Goal: Task Accomplishment & Management: Manage account settings

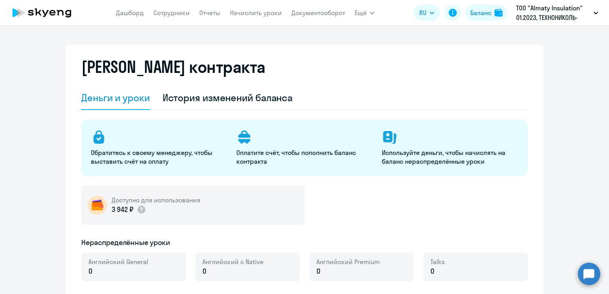
select select "english_adult_not_native_speaker"
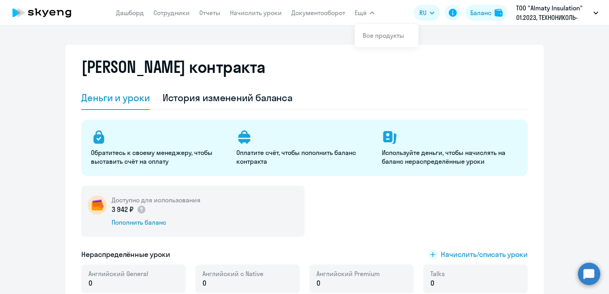
click at [369, 17] on button "Ещё" at bounding box center [364, 13] width 20 height 16
click at [178, 13] on link "Сотрудники" at bounding box center [171, 13] width 36 height 8
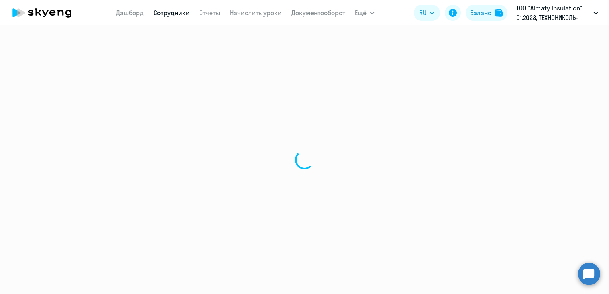
select select "30"
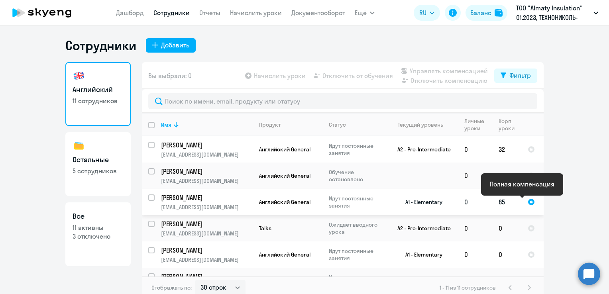
click at [527, 205] on div at bounding box center [530, 201] width 7 height 7
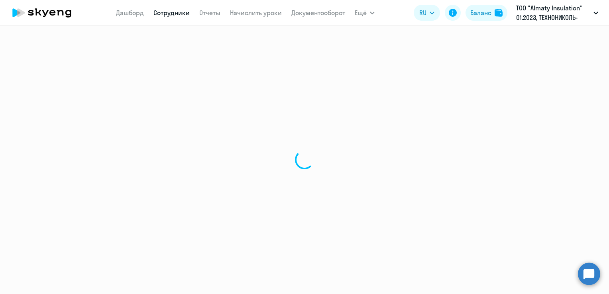
select select "english"
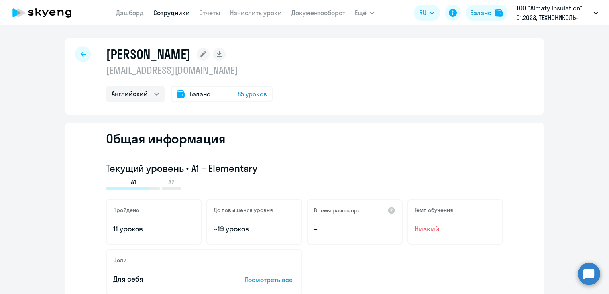
click at [194, 95] on span "Баланс" at bounding box center [199, 94] width 21 height 10
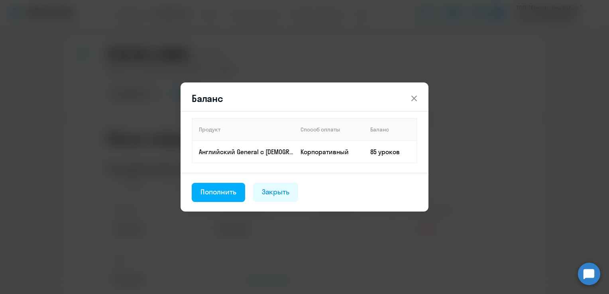
click at [412, 100] on icon at bounding box center [414, 99] width 10 height 10
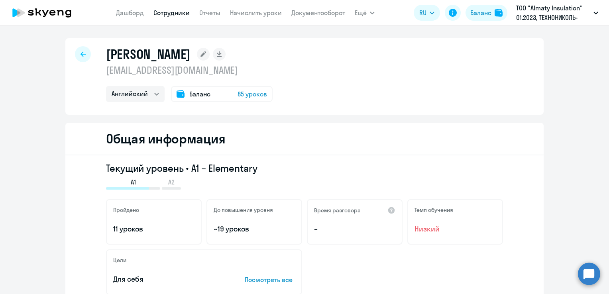
click at [80, 52] on icon at bounding box center [82, 54] width 5 height 6
select select "30"
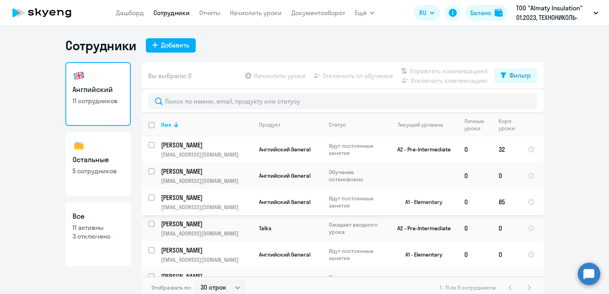
click at [148, 197] on input "select row 38382435" at bounding box center [156, 202] width 16 height 16
checkbox input "true"
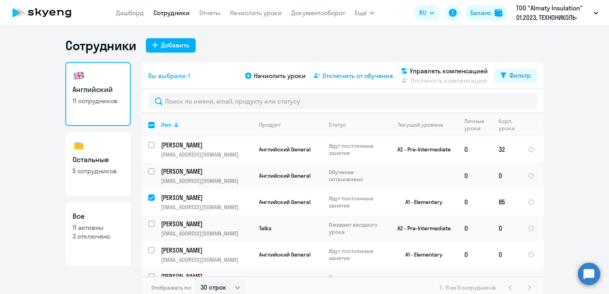
click at [333, 74] on span "Отключить от обучения" at bounding box center [357, 76] width 70 height 10
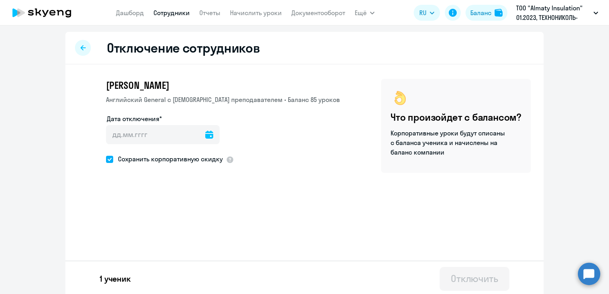
click at [205, 136] on icon at bounding box center [209, 135] width 8 height 8
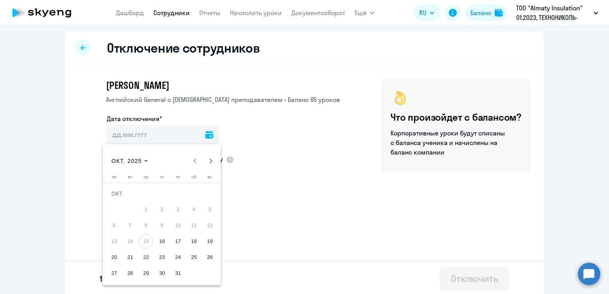
click at [145, 241] on span "15" at bounding box center [146, 241] width 14 height 14
click at [160, 241] on span "16" at bounding box center [162, 241] width 14 height 14
type input "[DATE]"
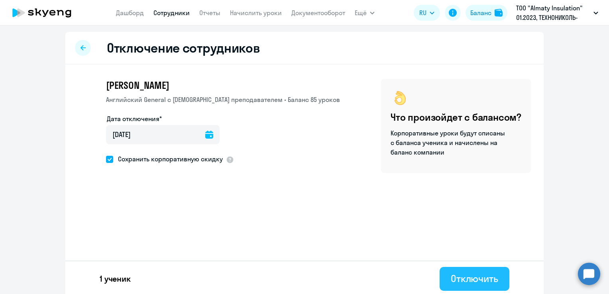
click at [486, 282] on div "Отключить" at bounding box center [473, 278] width 47 height 13
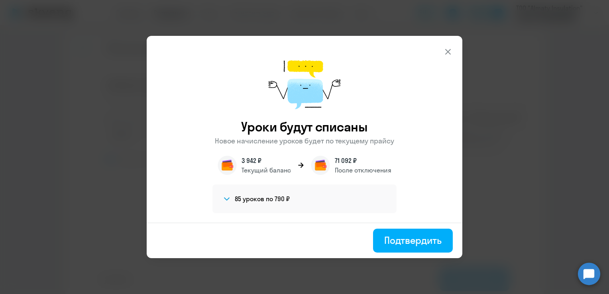
click at [444, 53] on icon at bounding box center [448, 52] width 10 height 10
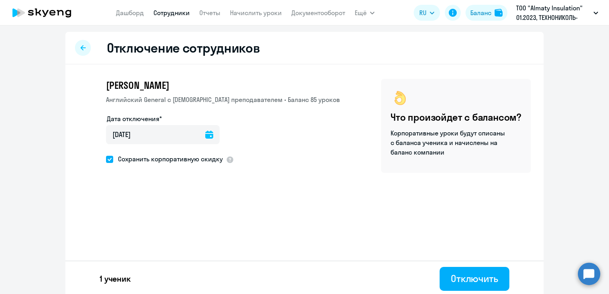
click at [108, 159] on span at bounding box center [109, 159] width 7 height 7
click at [106, 159] on input "Сохранить корпоративную скидку" at bounding box center [106, 159] width 0 height 0
checkbox input "false"
click at [283, 163] on div "Сохранить корпоративную скидку" at bounding box center [223, 160] width 234 height 12
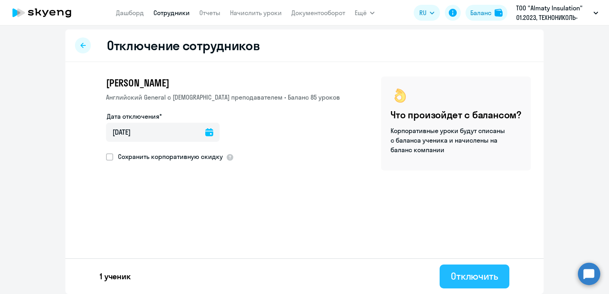
click at [486, 280] on div "Отключить" at bounding box center [473, 276] width 47 height 13
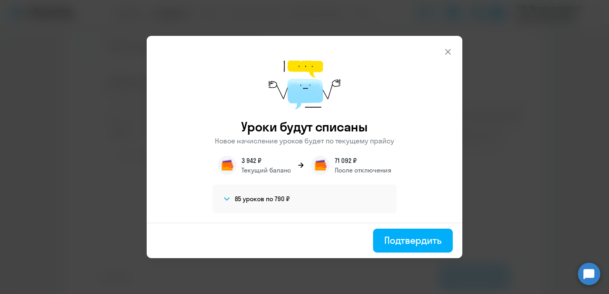
click at [446, 47] on icon at bounding box center [448, 52] width 10 height 10
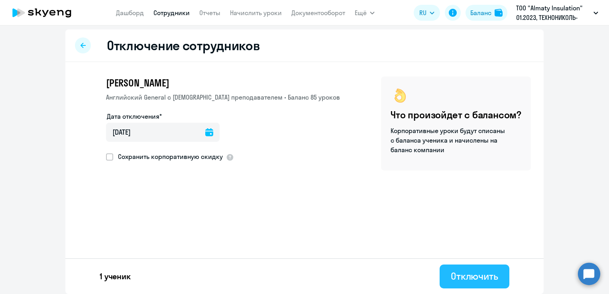
click at [459, 278] on div "Отключить" at bounding box center [473, 276] width 47 height 13
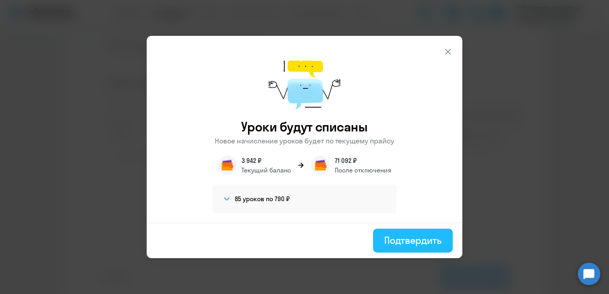
click at [416, 245] on div "Подтвердить" at bounding box center [412, 240] width 57 height 13
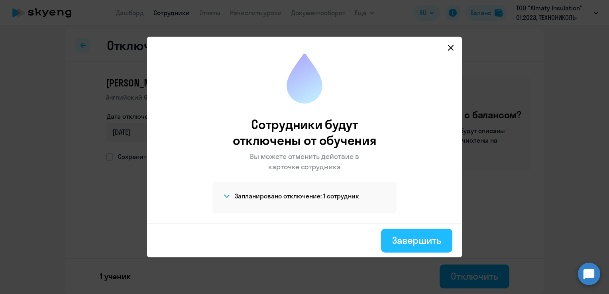
click at [424, 240] on div "Завершить" at bounding box center [416, 240] width 49 height 13
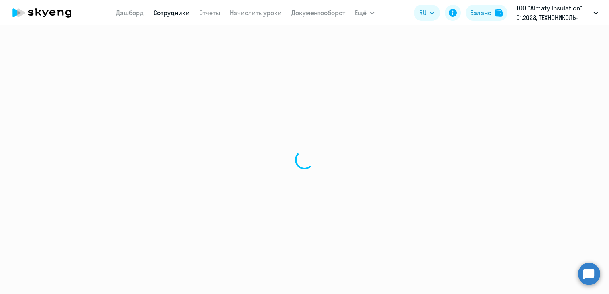
select select "30"
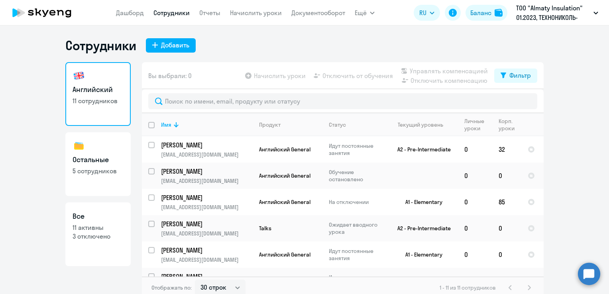
click at [103, 173] on p "5 сотрудников" at bounding box center [97, 170] width 51 height 9
select select "30"
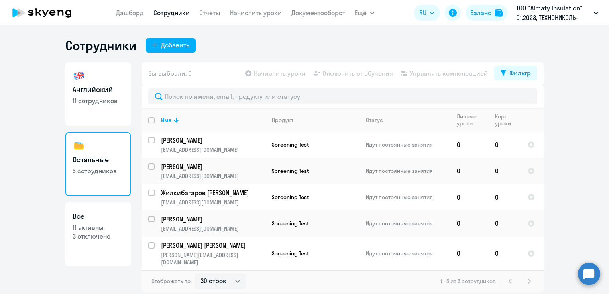
click at [88, 227] on p "11 активны" at bounding box center [97, 227] width 51 height 9
select select "30"
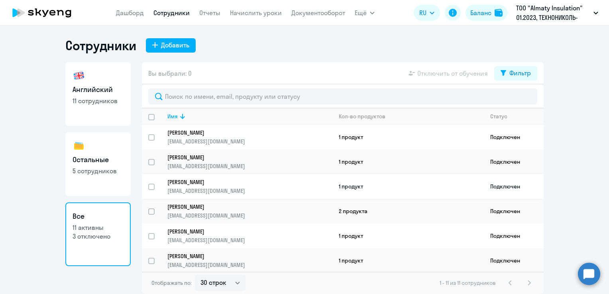
click at [150, 186] on input "select row 38382435" at bounding box center [156, 192] width 16 height 16
checkbox input "true"
click at [454, 74] on span "Отключить от обучения" at bounding box center [452, 74] width 70 height 10
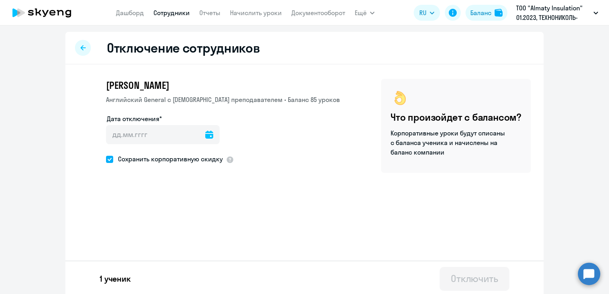
click at [205, 134] on icon at bounding box center [209, 135] width 8 height 8
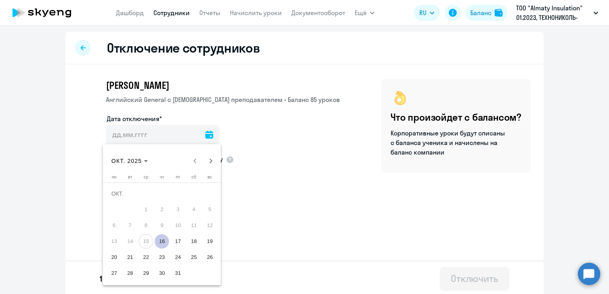
click at [163, 243] on span "16" at bounding box center [162, 241] width 14 height 14
type input "[DATE]"
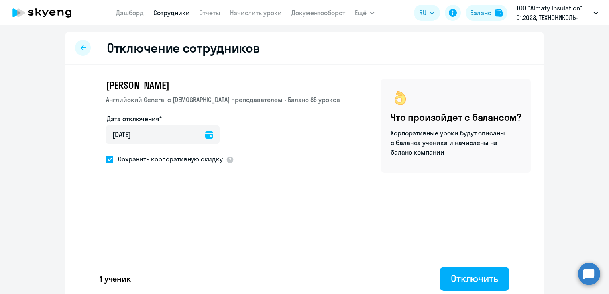
click at [106, 155] on label "Сохранить корпоративную скидку" at bounding box center [164, 159] width 117 height 10
click at [106, 159] on input "Сохранить корпоративную скидку" at bounding box center [106, 159] width 0 height 0
checkbox input "false"
click at [480, 280] on div "Отключить" at bounding box center [473, 278] width 47 height 13
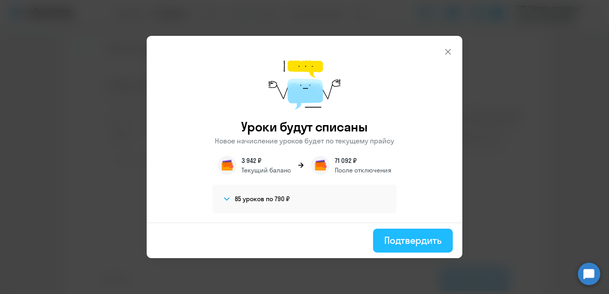
click at [415, 244] on div "Подтвердить" at bounding box center [412, 240] width 57 height 13
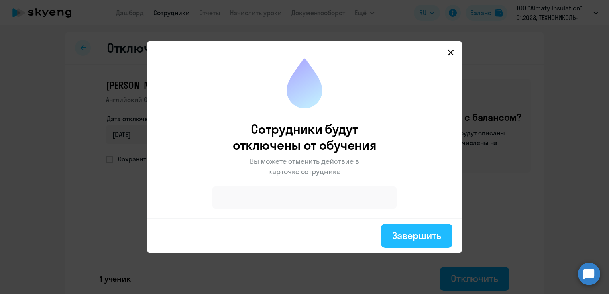
click at [402, 231] on div "Завершить" at bounding box center [416, 235] width 49 height 13
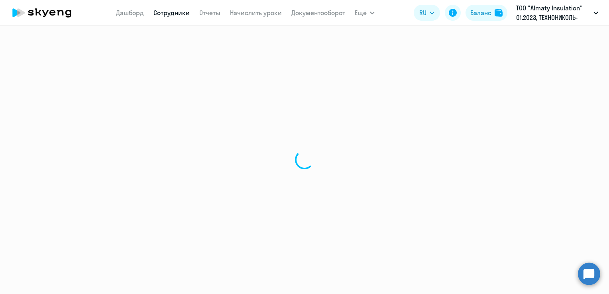
select select "30"
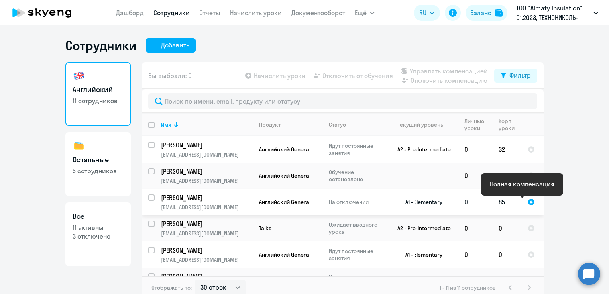
click at [527, 203] on div at bounding box center [530, 201] width 7 height 7
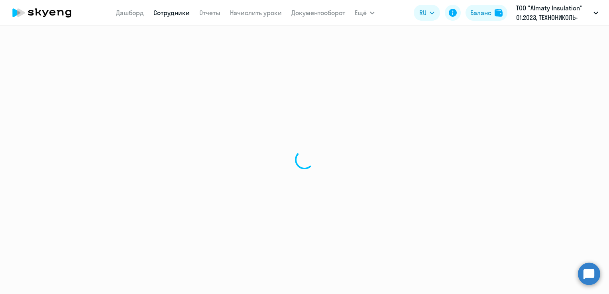
select select "english"
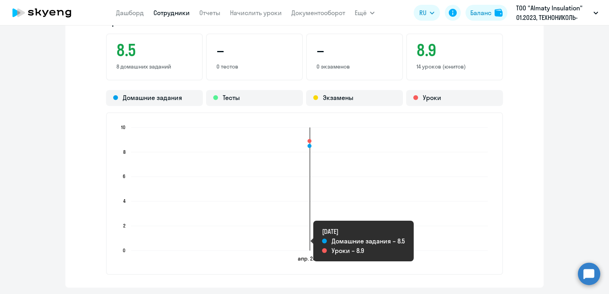
scroll to position [876, 0]
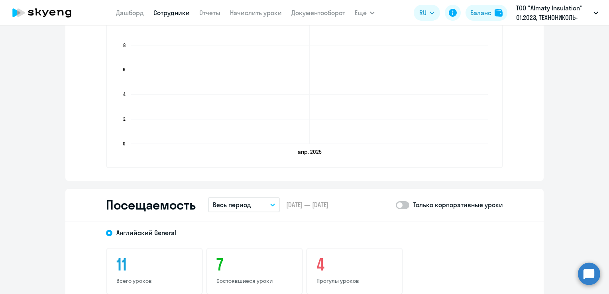
click at [305, 149] on text "апр. 2025" at bounding box center [310, 151] width 24 height 7
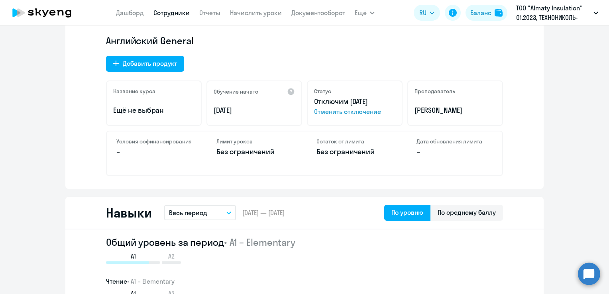
scroll to position [0, 0]
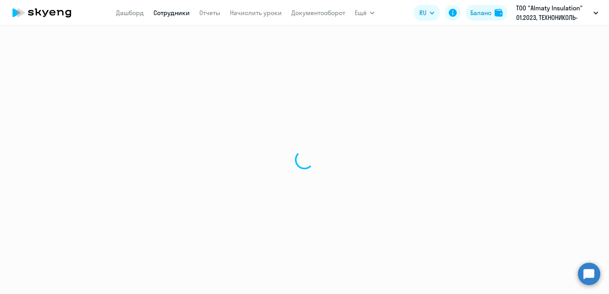
select select "30"
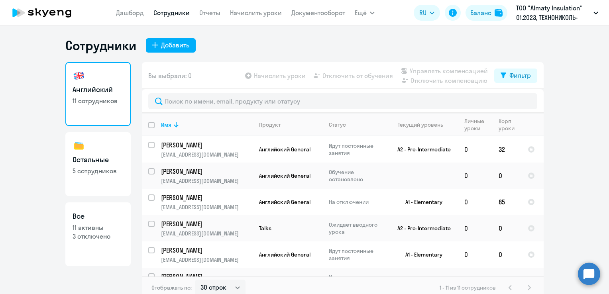
click at [158, 10] on link "Сотрудники" at bounding box center [171, 13] width 36 height 8
click at [84, 231] on p "11 активны" at bounding box center [97, 227] width 51 height 9
select select "30"
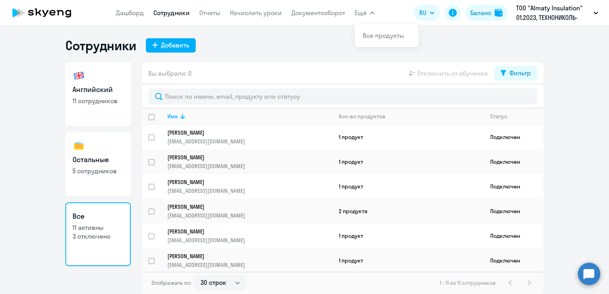
click at [370, 17] on button "Ещё" at bounding box center [364, 13] width 20 height 16
click at [369, 16] on button "Ещё" at bounding box center [364, 13] width 20 height 16
click at [423, 31] on div "Сотрудники Добавить Английский 11 сотрудников Остальные 5 сотрудников Все 11 ак…" at bounding box center [304, 159] width 609 height 268
click at [310, 14] on link "Документооборот" at bounding box center [318, 13] width 54 height 8
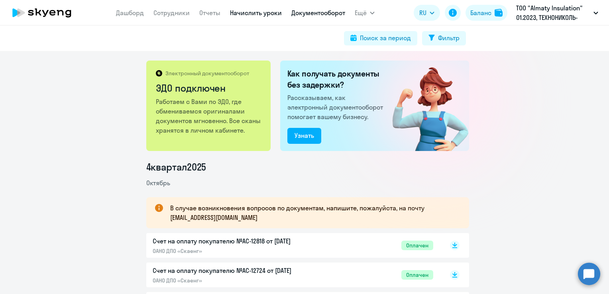
click at [270, 10] on link "Начислить уроки" at bounding box center [256, 13] width 52 height 8
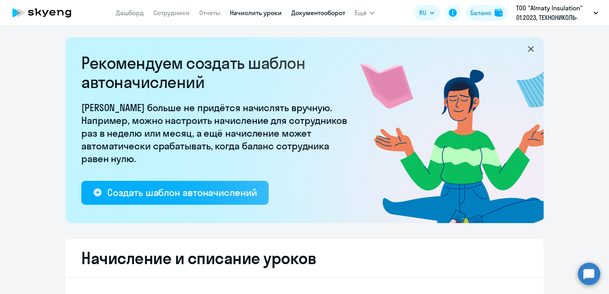
select select "10"
click at [315, 13] on link "Документооборот" at bounding box center [318, 13] width 54 height 8
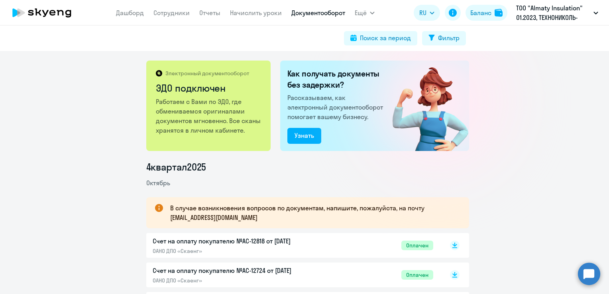
click at [43, 6] on icon at bounding box center [42, 13] width 70 height 20
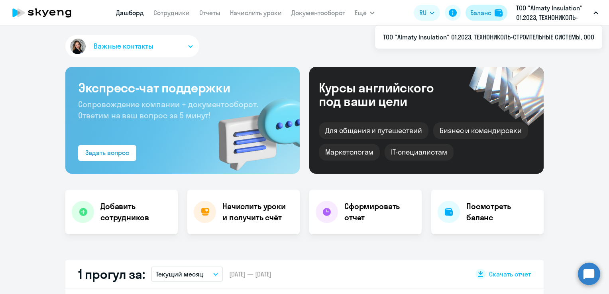
click at [472, 12] on div "Баланс" at bounding box center [480, 13] width 21 height 10
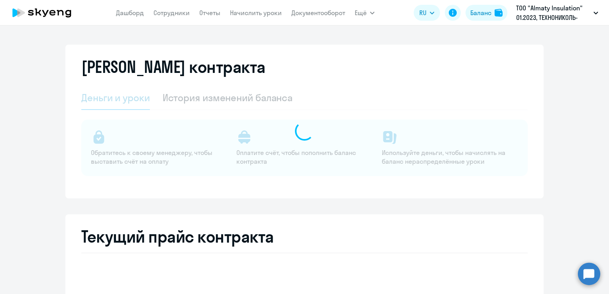
select select "english_adult_not_native_speaker"
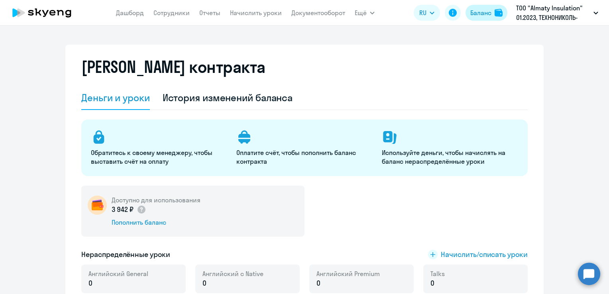
click at [482, 12] on div "Баланс" at bounding box center [480, 13] width 21 height 10
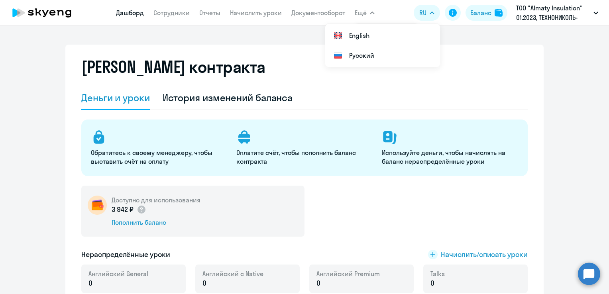
click at [119, 14] on link "Дашборд" at bounding box center [130, 13] width 28 height 8
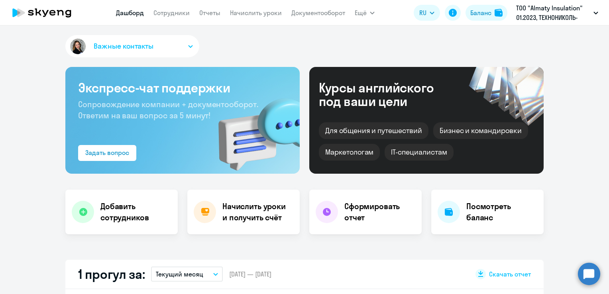
scroll to position [80, 0]
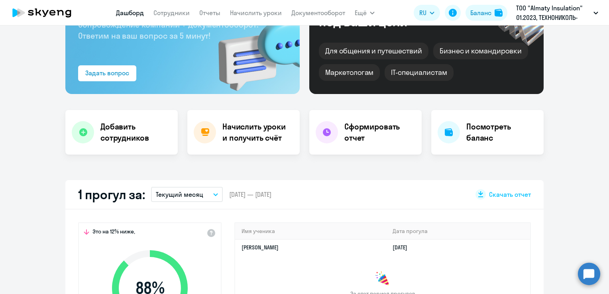
select select "30"
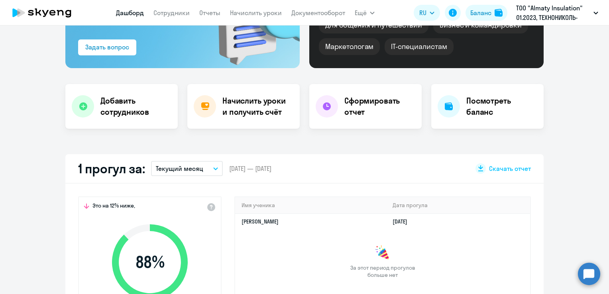
scroll to position [119, 0]
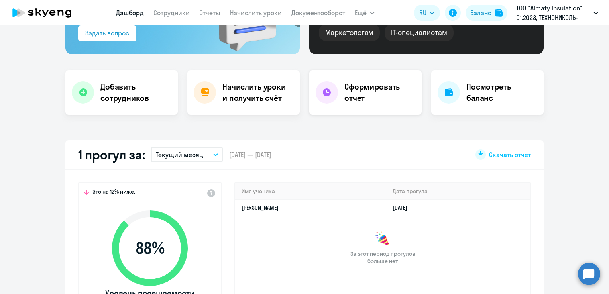
click at [353, 93] on h4 "Сформировать отчет" at bounding box center [379, 92] width 71 height 22
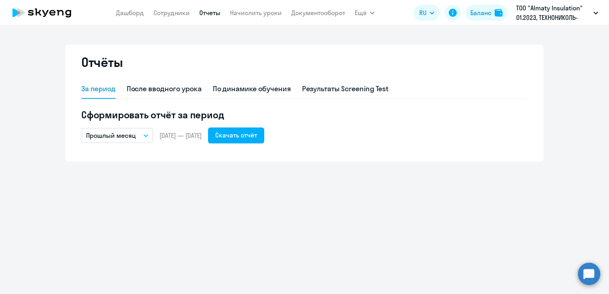
click at [147, 137] on button "Прошлый месяц" at bounding box center [117, 135] width 72 height 15
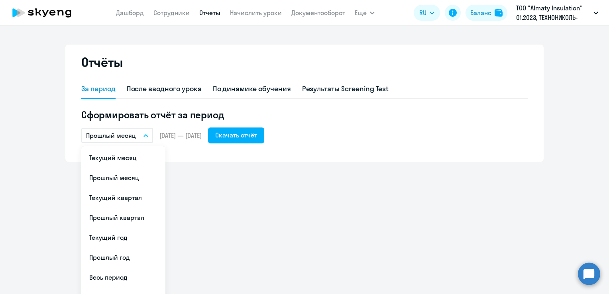
click at [147, 136] on button "Прошлый месяц" at bounding box center [117, 135] width 72 height 15
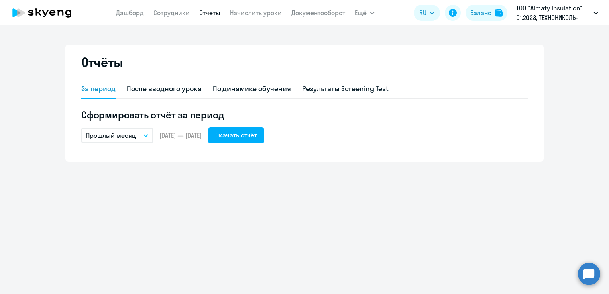
click at [144, 135] on icon "button" at bounding box center [146, 136] width 4 height 2
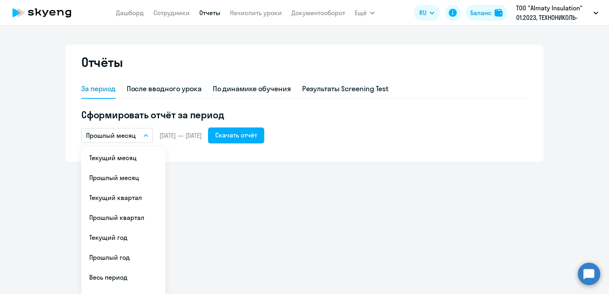
click at [0, 150] on html "[PERSON_NAME] Отчеты Начислить уроки Документооборот Ещё Все продукты Дашборд С…" at bounding box center [304, 147] width 609 height 294
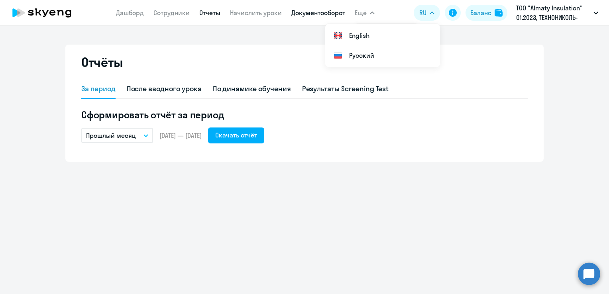
click at [311, 16] on link "Документооборот" at bounding box center [318, 13] width 54 height 8
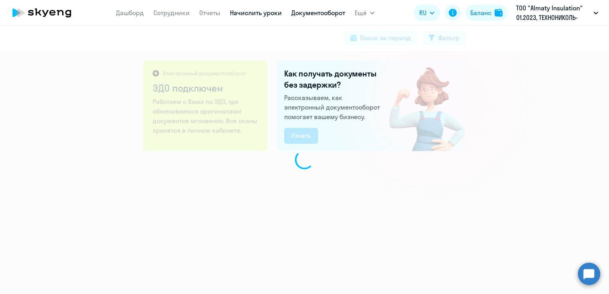
click at [242, 11] on link "Начислить уроки" at bounding box center [256, 13] width 52 height 8
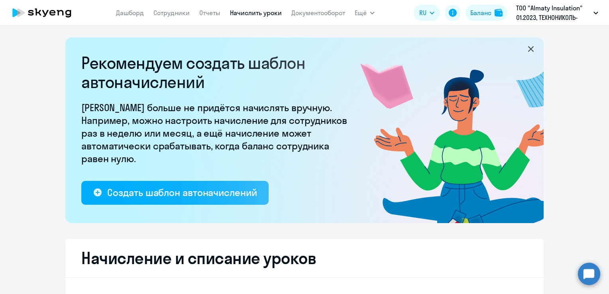
select select "10"
click at [192, 14] on nav "[PERSON_NAME] Отчеты Начислить уроки Документооборот" at bounding box center [230, 13] width 229 height 16
click at [214, 12] on link "Отчеты" at bounding box center [209, 13] width 21 height 8
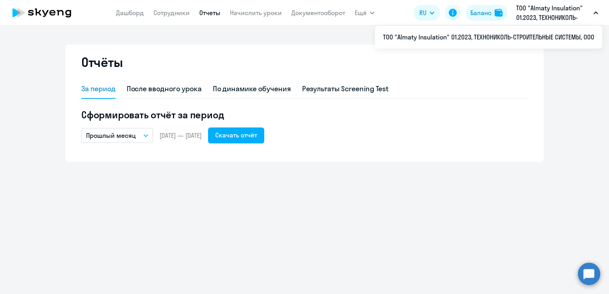
click at [560, 12] on p "ТОО "Almaty Insulation" 01.2023, ТЕХНОНИКОЛЬ-СТРОИТЕЛЬНЫЕ СИСТЕМЫ, ООО" at bounding box center [553, 12] width 74 height 19
click at [331, 15] on link "Документооборот" at bounding box center [318, 13] width 54 height 8
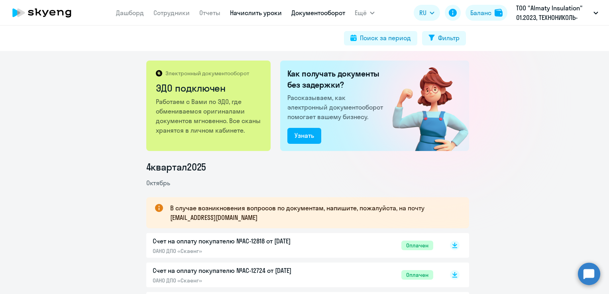
click at [263, 15] on link "Начислить уроки" at bounding box center [256, 13] width 52 height 8
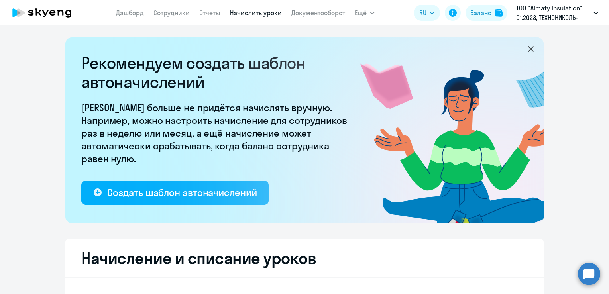
select select "10"
click at [206, 10] on link "Отчеты" at bounding box center [209, 13] width 21 height 8
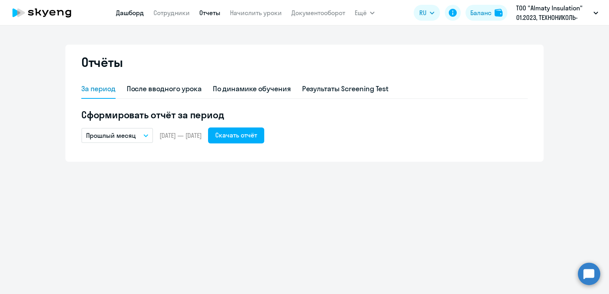
click at [124, 12] on link "Дашборд" at bounding box center [130, 13] width 28 height 8
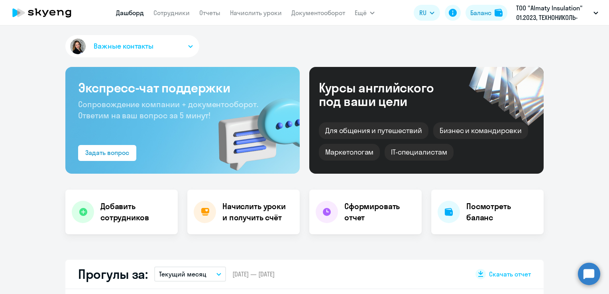
click at [61, 8] on icon at bounding box center [42, 13] width 70 height 20
click at [58, 9] on icon at bounding box center [42, 13] width 70 height 20
select select "30"
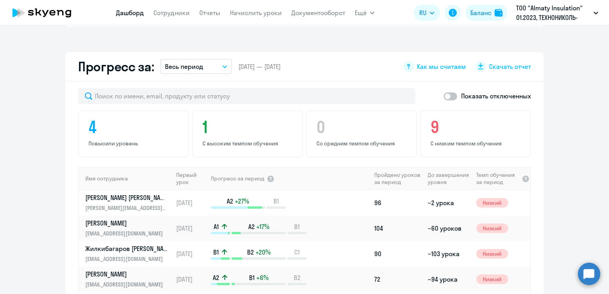
scroll to position [438, 0]
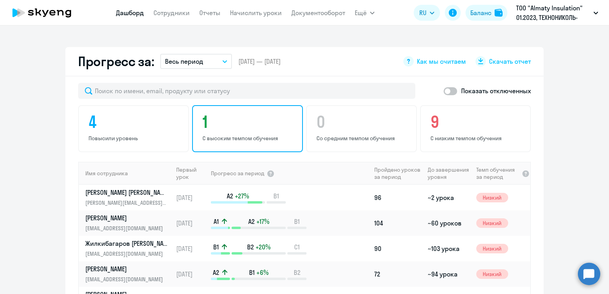
click at [208, 131] on div "1 С высоким темпом обучения" at bounding box center [247, 128] width 111 height 47
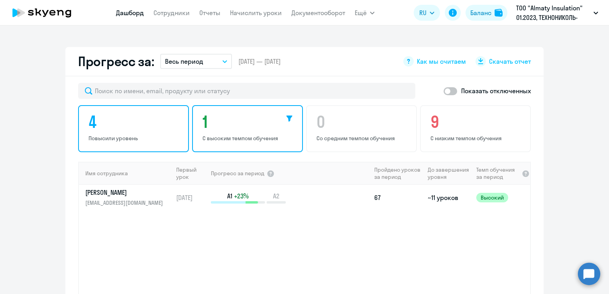
click at [101, 137] on p "Повысили уровень" at bounding box center [134, 138] width 92 height 7
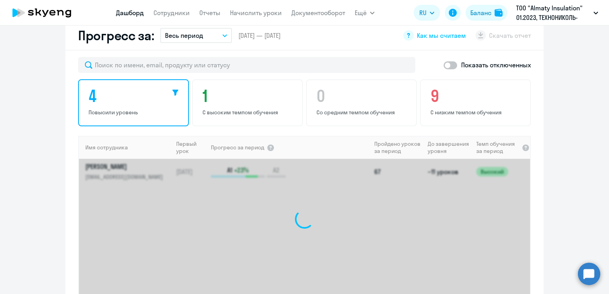
scroll to position [478, 0]
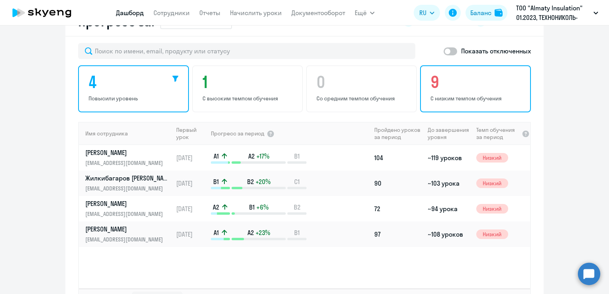
click at [450, 95] on p "С низким темпом обучения" at bounding box center [476, 98] width 92 height 7
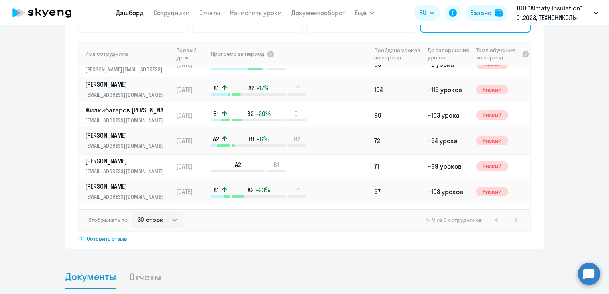
scroll to position [0, 0]
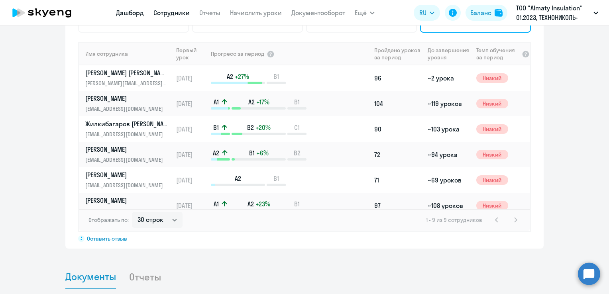
click at [172, 9] on link "Сотрудники" at bounding box center [171, 13] width 36 height 8
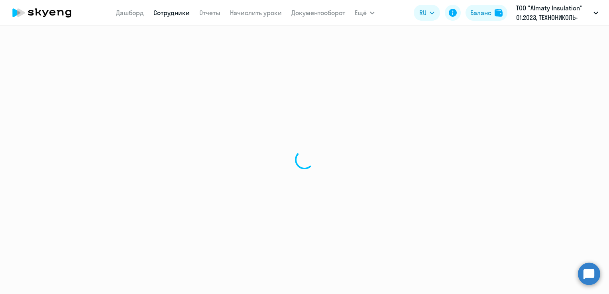
select select "30"
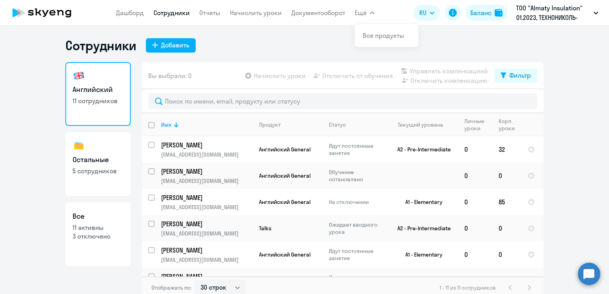
click at [370, 14] on button "Ещё" at bounding box center [364, 13] width 20 height 16
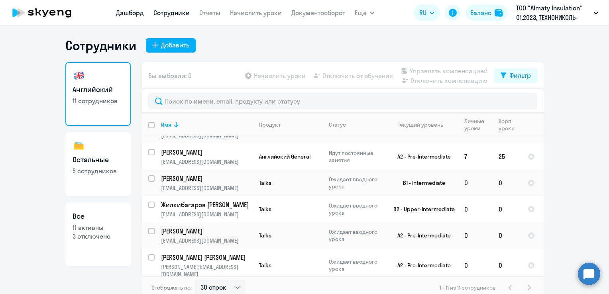
click at [129, 15] on link "Дашборд" at bounding box center [130, 13] width 28 height 8
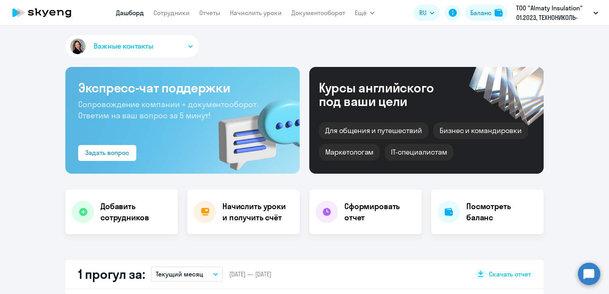
click at [50, 14] on icon at bounding box center [52, 13] width 6 height 6
select select "30"
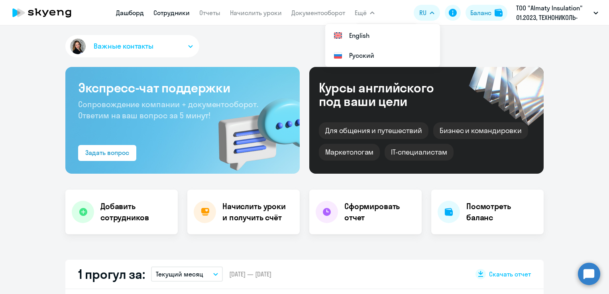
click at [173, 15] on link "Сотрудники" at bounding box center [171, 13] width 36 height 8
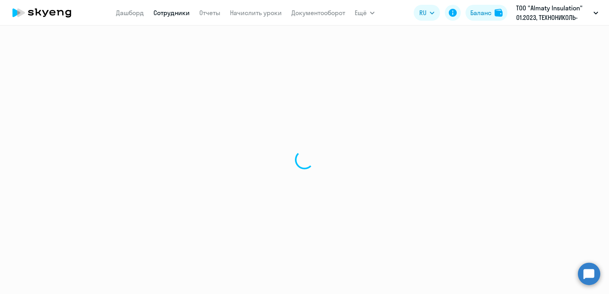
select select "30"
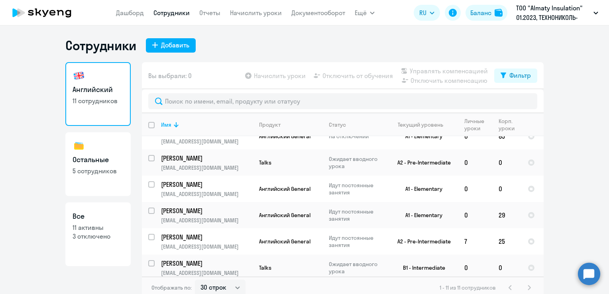
scroll to position [80, 0]
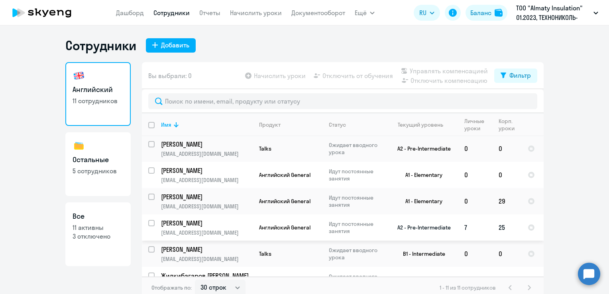
click at [204, 227] on p "[PERSON_NAME]" at bounding box center [206, 223] width 90 height 9
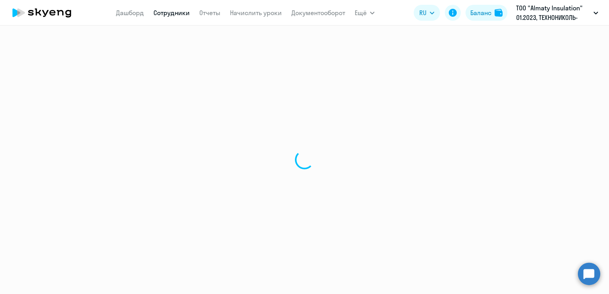
select select "english"
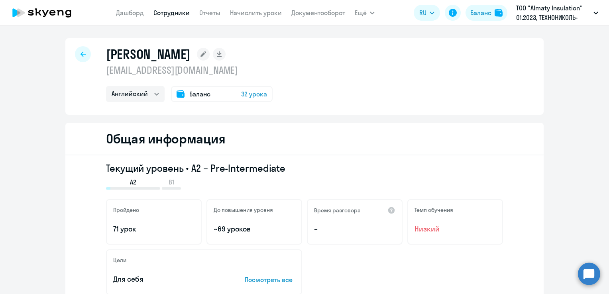
click at [209, 57] on rect at bounding box center [203, 54] width 13 height 13
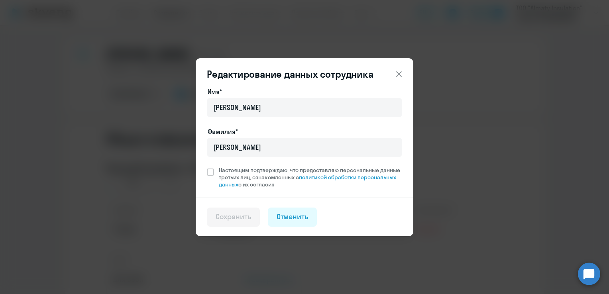
click at [396, 76] on icon at bounding box center [399, 74] width 10 height 10
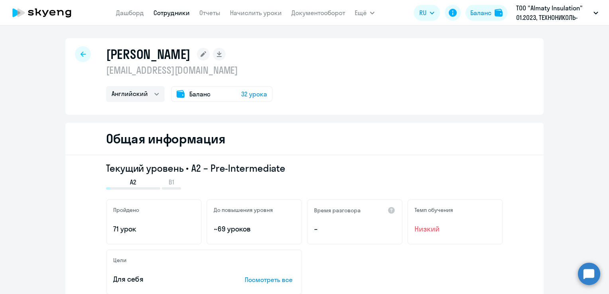
click at [170, 14] on link "Сотрудники" at bounding box center [171, 13] width 36 height 8
select select "30"
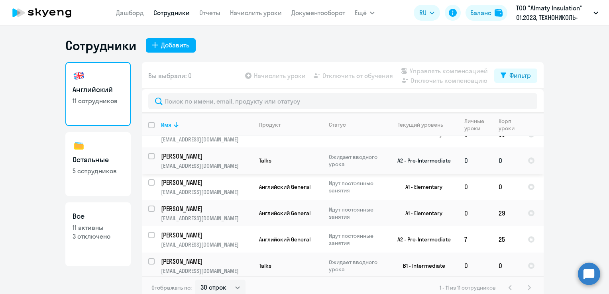
scroll to position [80, 0]
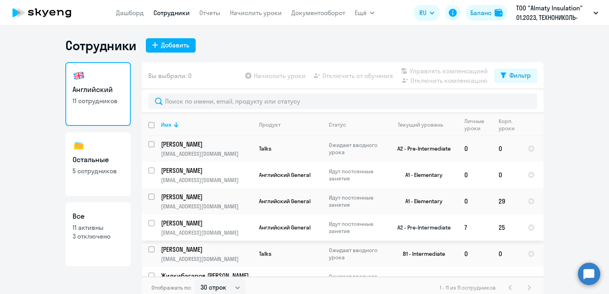
click at [148, 224] on input "select row 40626725" at bounding box center [156, 228] width 16 height 16
checkbox input "true"
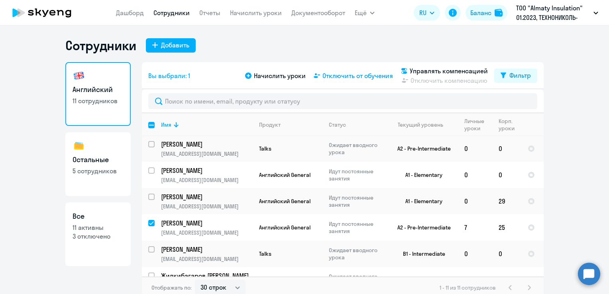
click at [358, 78] on span "Отключить от обучения" at bounding box center [357, 76] width 70 height 10
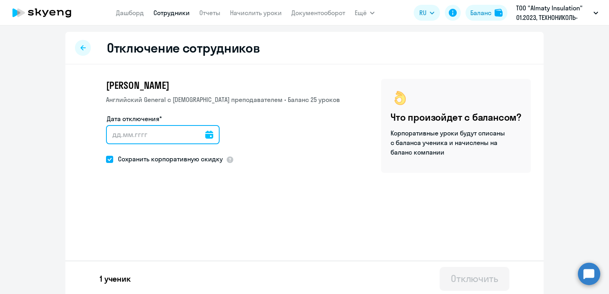
click at [196, 135] on input "Дата отключения*" at bounding box center [163, 134] width 114 height 19
click at [207, 137] on input "Дата отключения*" at bounding box center [163, 134] width 114 height 19
click at [205, 135] on icon at bounding box center [209, 135] width 8 height 8
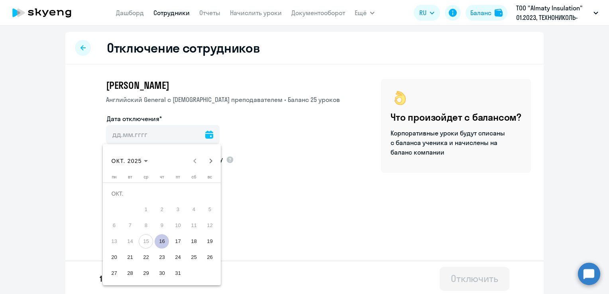
click at [161, 240] on span "16" at bounding box center [162, 241] width 14 height 14
type input "[DATE]"
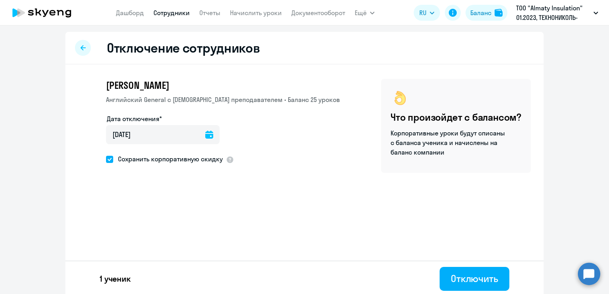
click at [189, 195] on div "[PERSON_NAME] General с [DEMOGRAPHIC_DATA] преподавателем • Баланс 25 уроков Да…" at bounding box center [304, 146] width 478 height 163
click at [108, 159] on span at bounding box center [109, 159] width 7 height 7
click at [106, 159] on input "Сохранить корпоративную скидку" at bounding box center [106, 159] width 0 height 0
checkbox input "false"
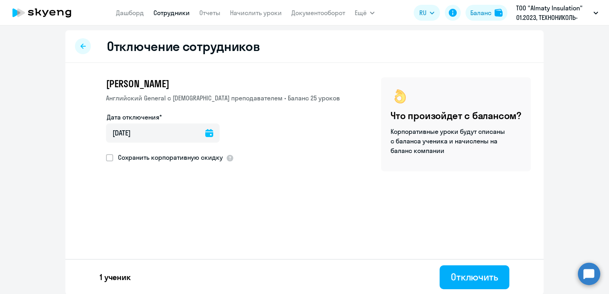
scroll to position [2, 0]
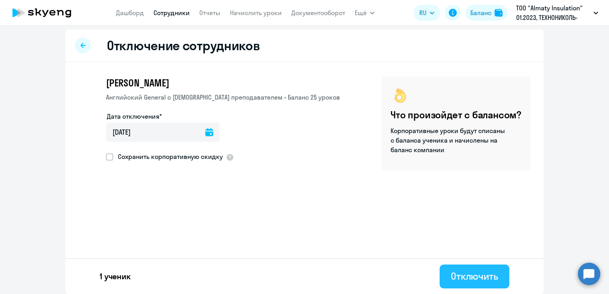
click at [469, 276] on div "Отключить" at bounding box center [473, 276] width 47 height 13
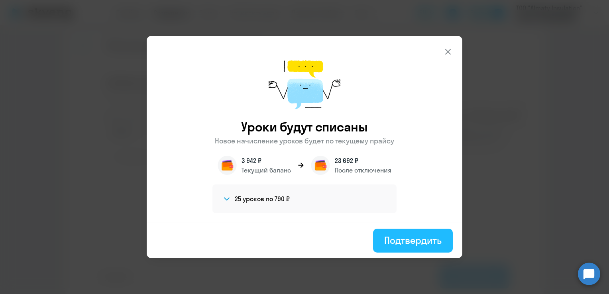
click at [394, 244] on div "Подтвердить" at bounding box center [412, 240] width 57 height 13
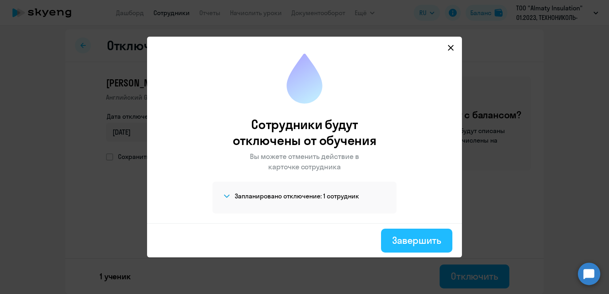
click at [406, 235] on div "Завершить" at bounding box center [416, 240] width 49 height 13
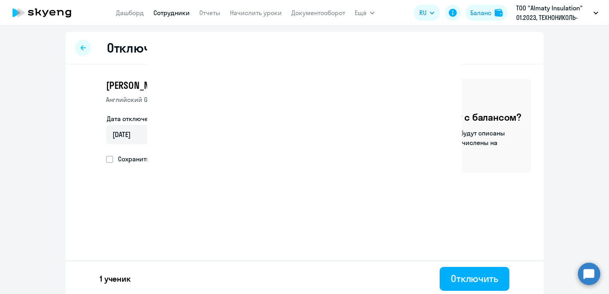
select select "30"
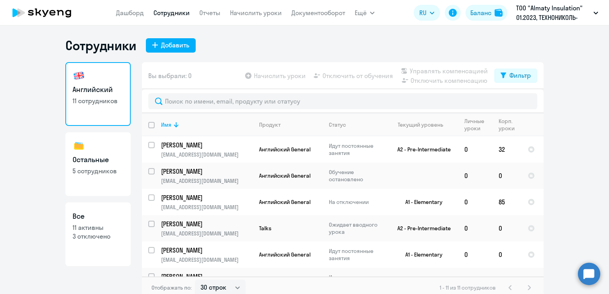
click at [364, 39] on div "Сотрудники Добавить" at bounding box center [304, 45] width 478 height 16
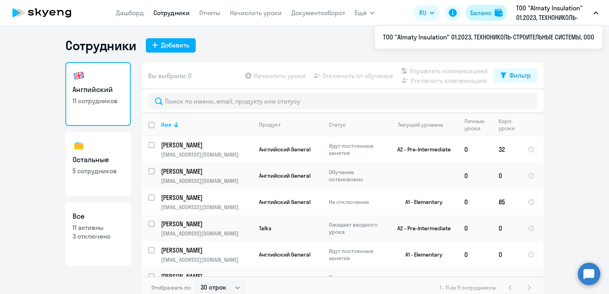
click at [483, 12] on div "Баланс" at bounding box center [480, 13] width 21 height 10
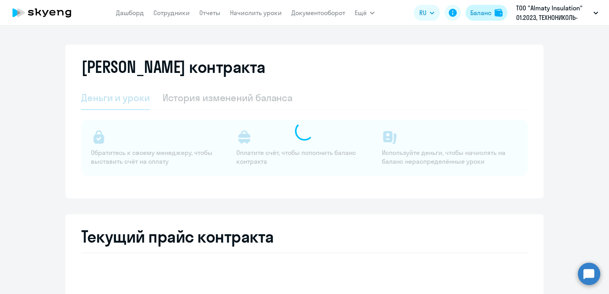
select select "english_adult_not_native_speaker"
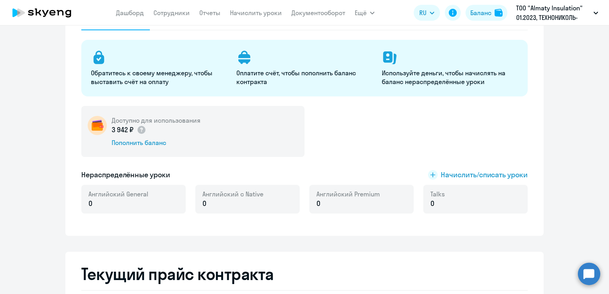
scroll to position [119, 0]
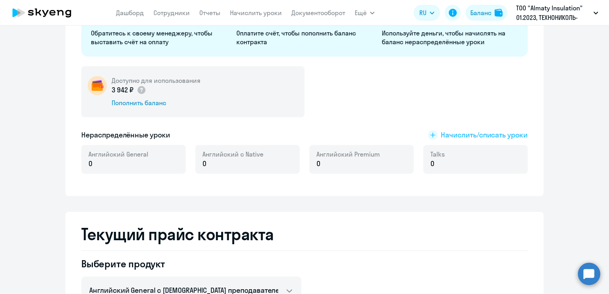
click at [481, 133] on span "Начислить/списать уроки" at bounding box center [484, 135] width 87 height 10
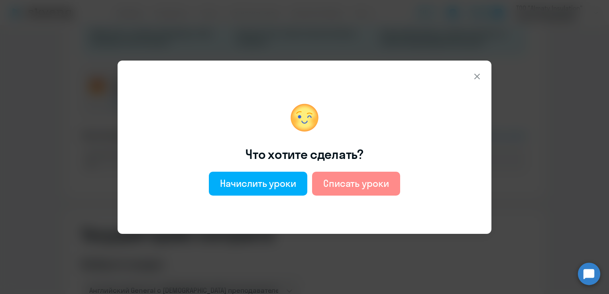
click at [343, 187] on div "Списать уроки" at bounding box center [356, 183] width 66 height 13
select select "english_adult_not_native_speaker"
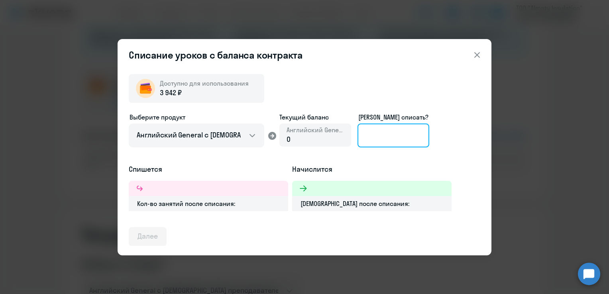
click at [404, 136] on input at bounding box center [393, 135] width 72 height 24
click at [295, 136] on div "0" at bounding box center [314, 139] width 57 height 10
click at [478, 57] on icon at bounding box center [477, 55] width 10 height 10
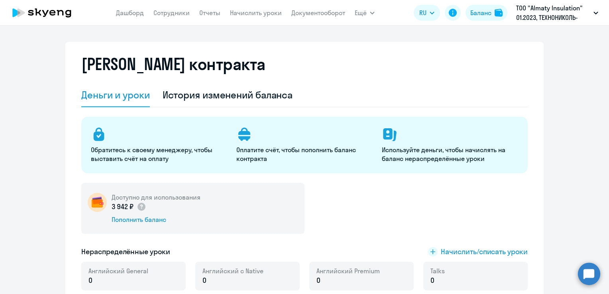
scroll to position [0, 0]
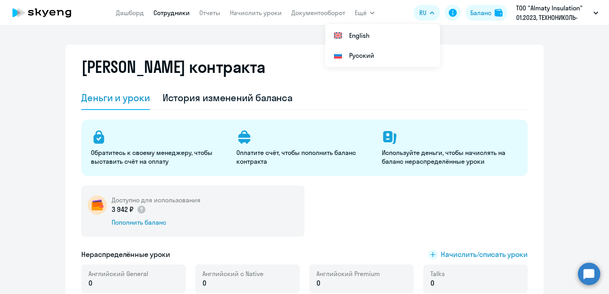
click at [163, 15] on link "Сотрудники" at bounding box center [171, 13] width 36 height 8
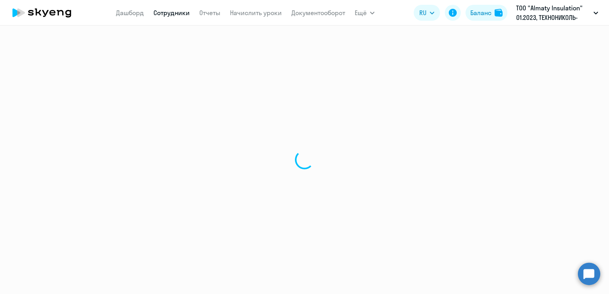
select select "30"
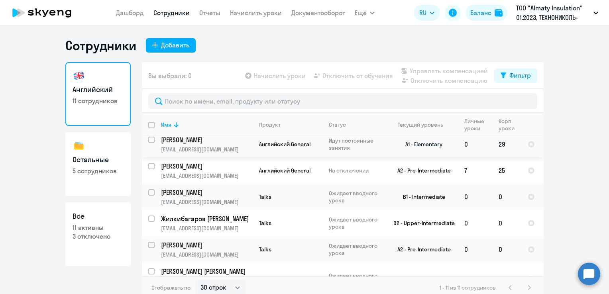
scroll to position [151, 0]
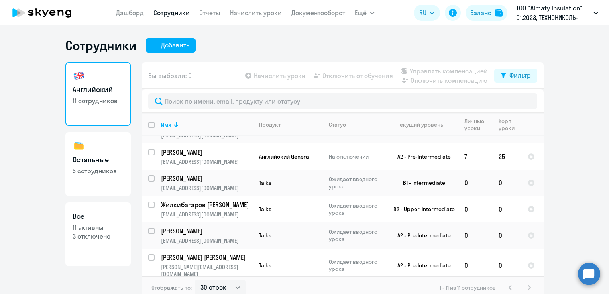
click at [80, 172] on p "5 сотрудников" at bounding box center [97, 170] width 51 height 9
select select "30"
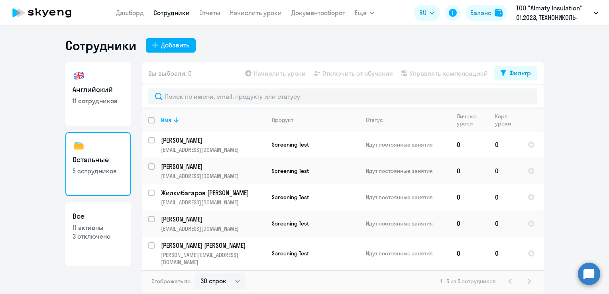
click at [94, 93] on h3 "Английский" at bounding box center [97, 89] width 51 height 10
select select "30"
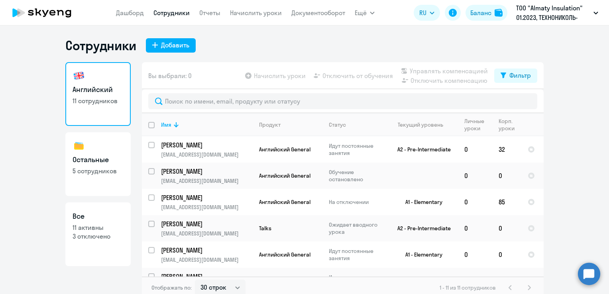
click at [33, 58] on ng-component "Сотрудники Добавить Английский 11 сотрудников Остальные 5 сотрудников Все 11 ак…" at bounding box center [304, 167] width 609 height 261
click at [131, 16] on link "Дашборд" at bounding box center [130, 13] width 28 height 8
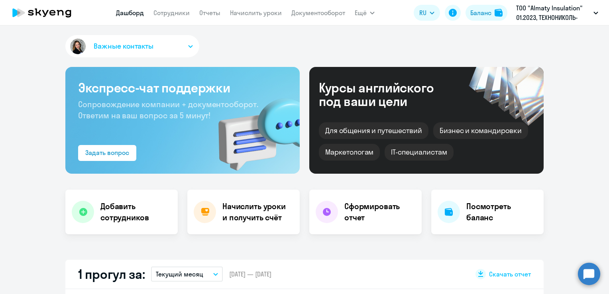
scroll to position [40, 0]
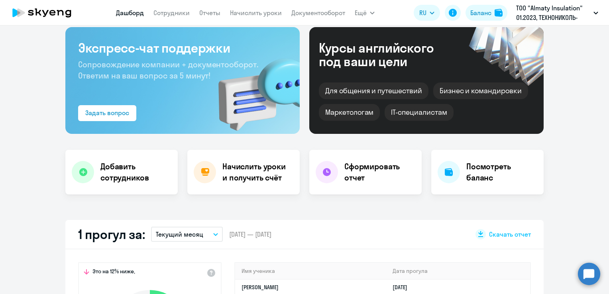
select select "30"
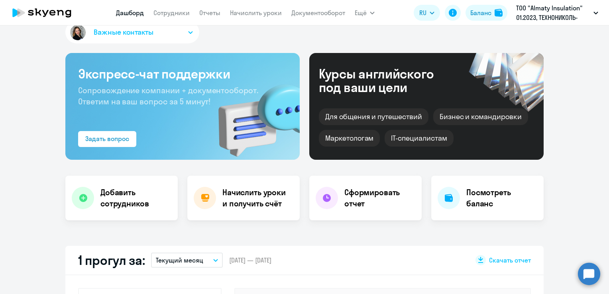
scroll to position [0, 0]
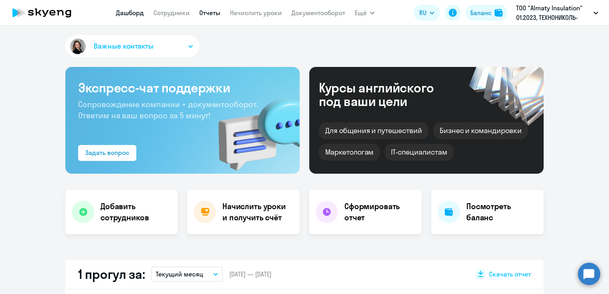
click at [214, 13] on link "Отчеты" at bounding box center [209, 13] width 21 height 8
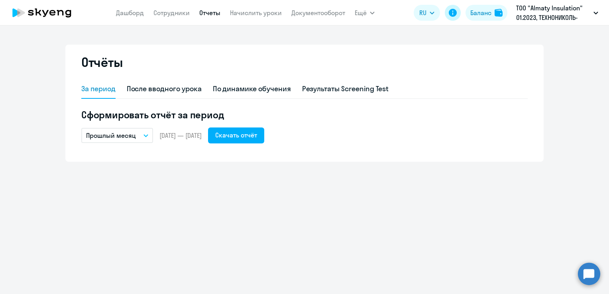
click at [454, 13] on icon at bounding box center [452, 13] width 8 height 8
click at [235, 14] on link "Начислить уроки" at bounding box center [256, 13] width 52 height 8
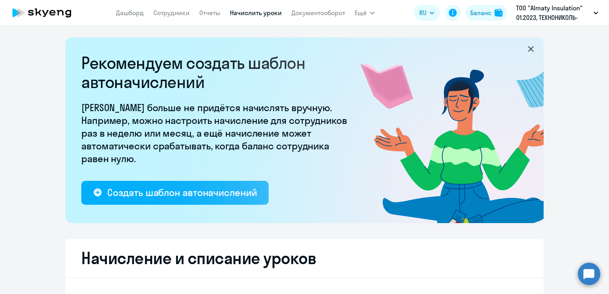
select select "10"
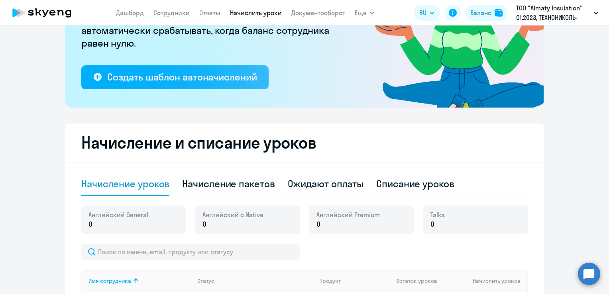
scroll to position [119, 0]
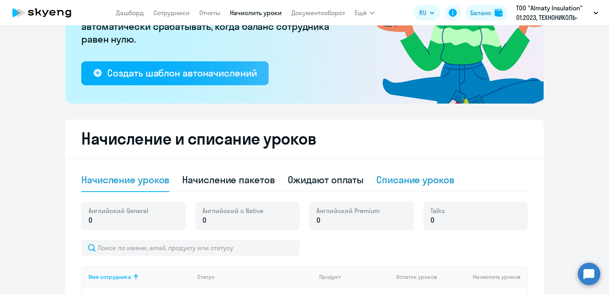
click at [427, 179] on div "Списание уроков" at bounding box center [415, 179] width 78 height 13
select select "10"
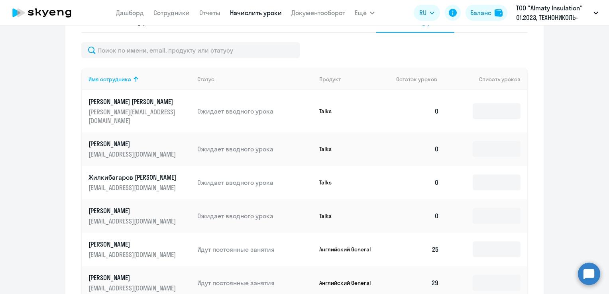
scroll to position [319, 0]
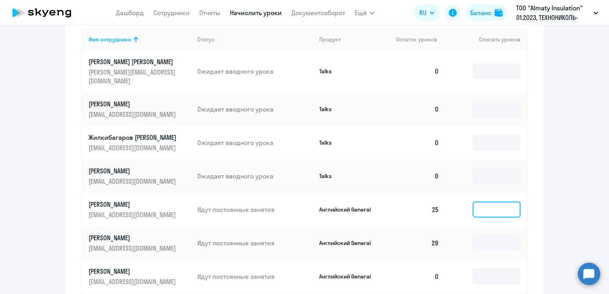
click at [483, 202] on input at bounding box center [496, 210] width 48 height 16
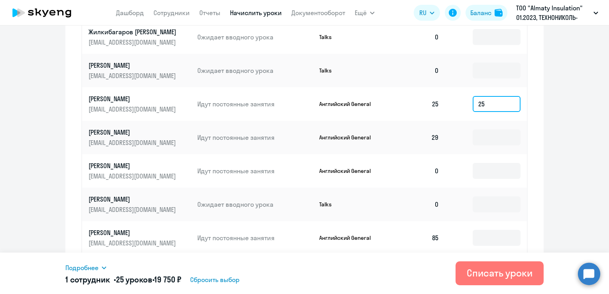
scroll to position [438, 0]
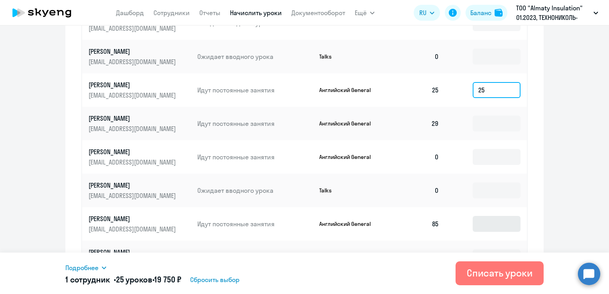
type input "25"
click at [496, 216] on input at bounding box center [496, 224] width 48 height 16
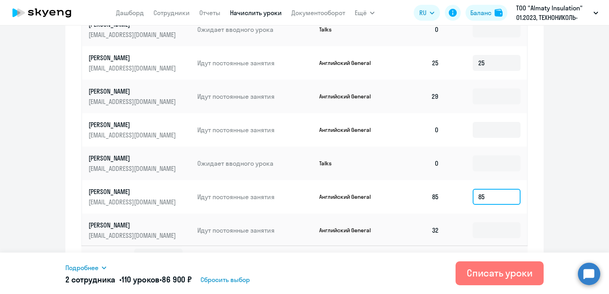
scroll to position [476, 0]
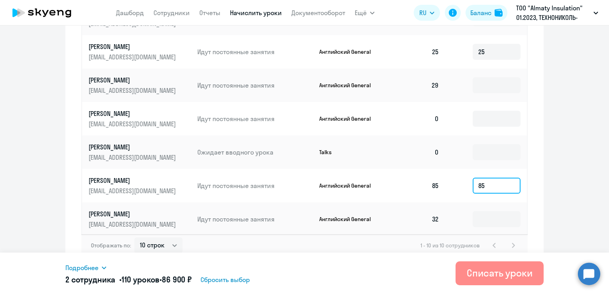
type input "85"
click at [484, 280] on button "Списать уроки" at bounding box center [499, 273] width 88 height 24
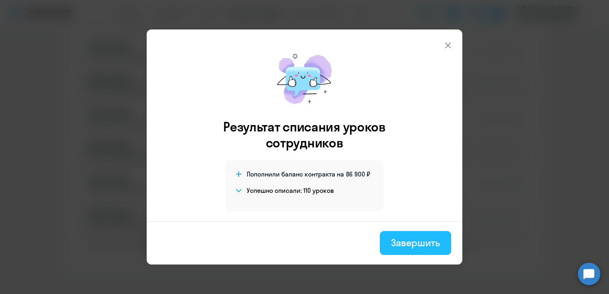
click at [424, 245] on div "Завершить" at bounding box center [415, 242] width 49 height 13
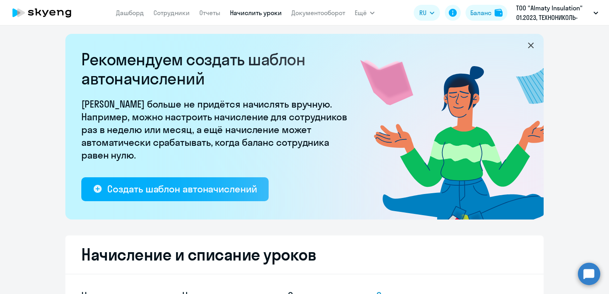
scroll to position [0, 0]
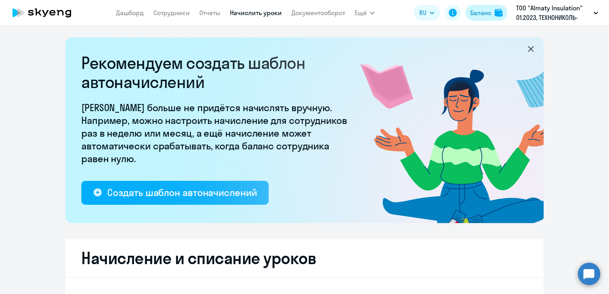
click at [486, 7] on button "Баланс" at bounding box center [486, 13] width 42 height 16
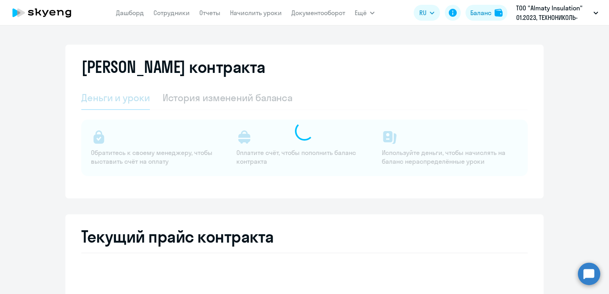
select select "english_adult_not_native_speaker"
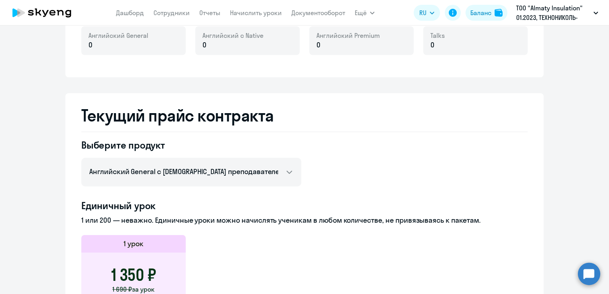
scroll to position [239, 0]
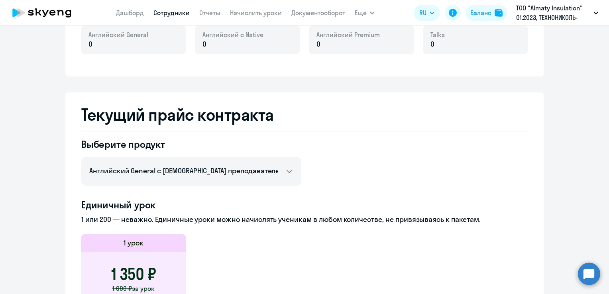
click at [165, 17] on link "Сотрудники" at bounding box center [171, 13] width 36 height 8
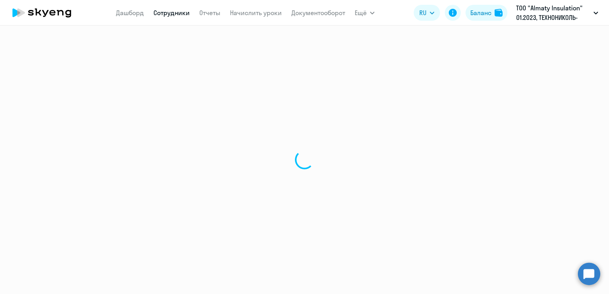
select select "30"
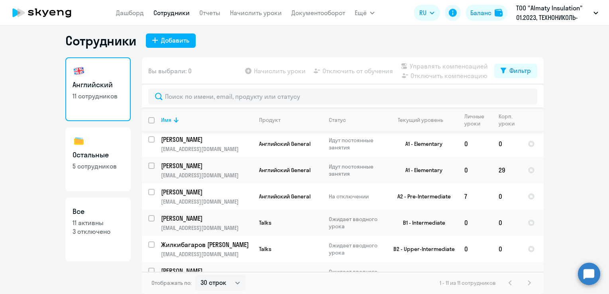
scroll to position [119, 0]
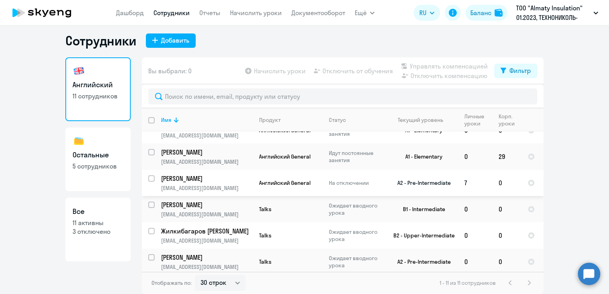
click at [461, 183] on td "7" at bounding box center [475, 183] width 34 height 26
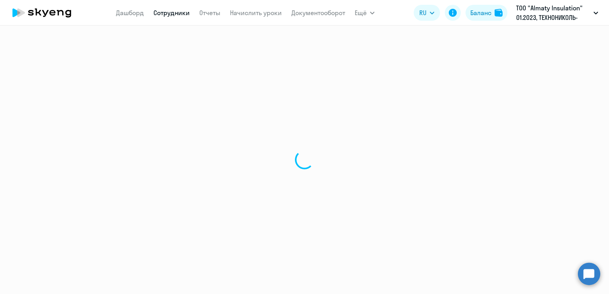
select select "english"
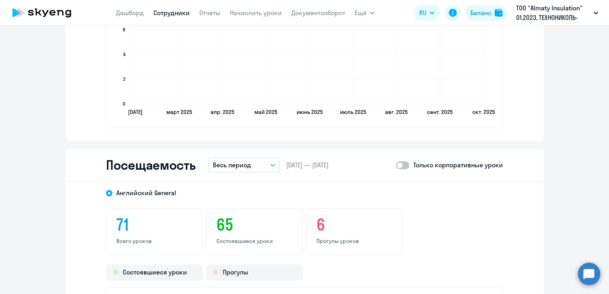
scroll to position [956, 0]
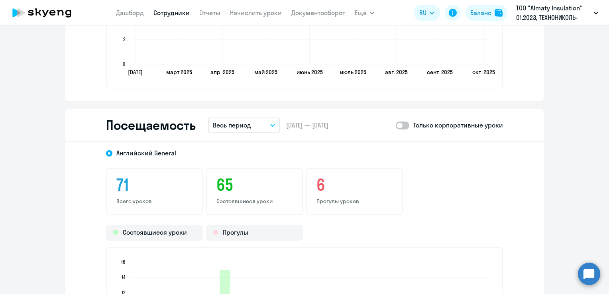
click at [331, 201] on p "Прогулы уроков" at bounding box center [354, 201] width 76 height 7
click at [319, 186] on h3 "6" at bounding box center [354, 184] width 76 height 19
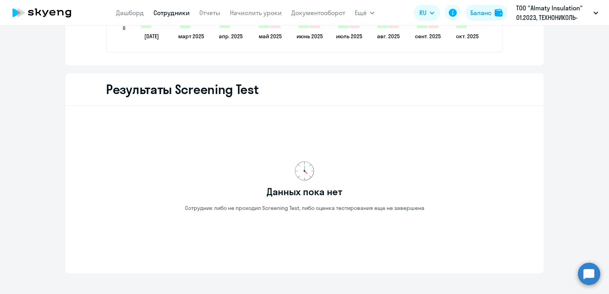
scroll to position [1349, 0]
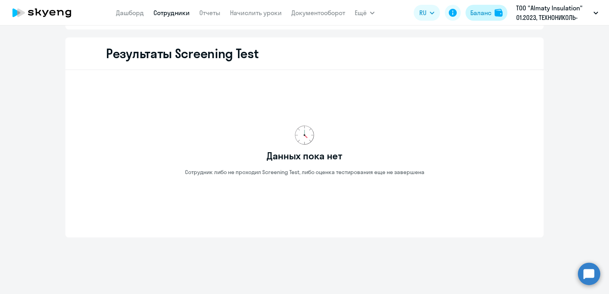
click at [488, 17] on div "Баланс" at bounding box center [480, 13] width 21 height 10
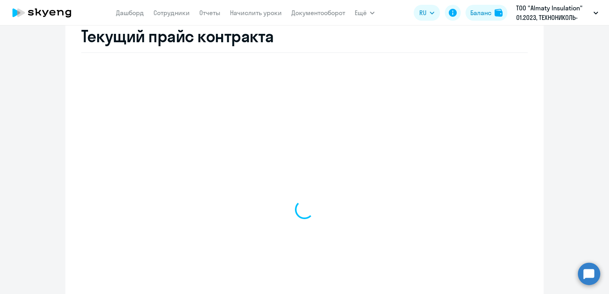
scroll to position [317, 0]
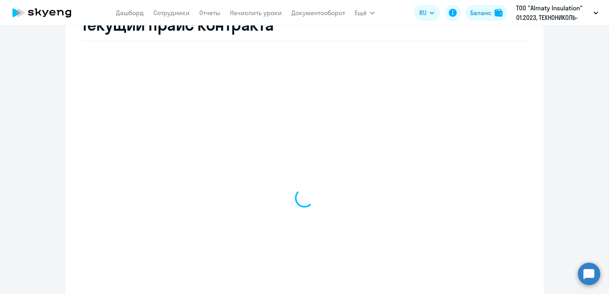
select select "english_adult_not_native_speaker"
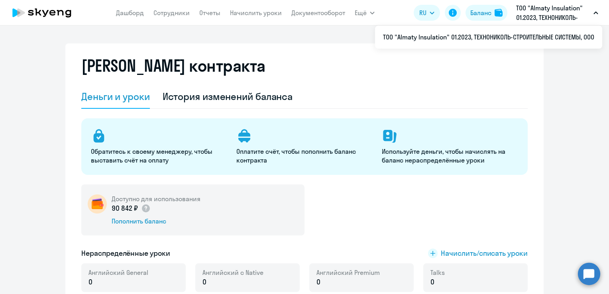
scroll to position [0, 0]
